Goal: Task Accomplishment & Management: Manage account settings

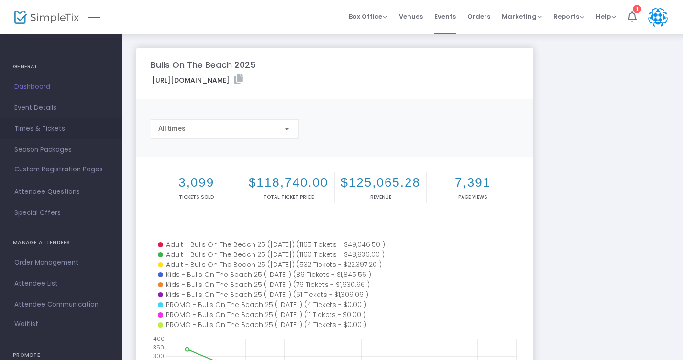
click at [62, 128] on span "Times & Tickets" at bounding box center [60, 129] width 93 height 12
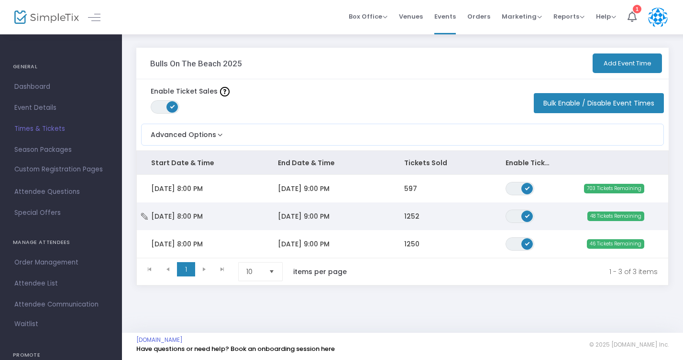
click at [319, 213] on span "[DATE] 9:00 PM" at bounding box center [304, 217] width 52 height 10
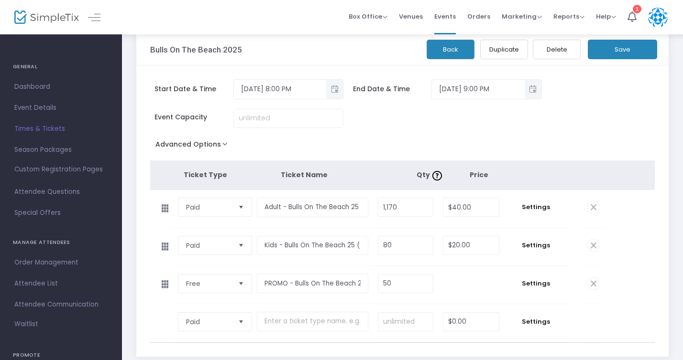
scroll to position [15, 0]
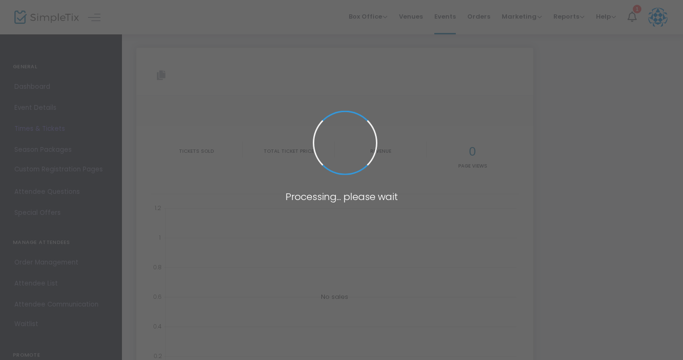
type input "[URL][DOMAIN_NAME]"
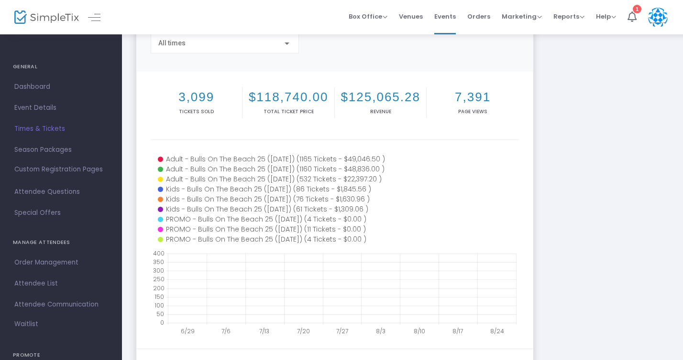
scroll to position [83, 0]
